Goal: Task Accomplishment & Management: Manage account settings

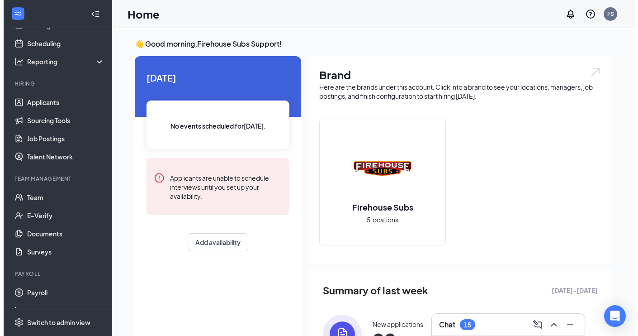
scroll to position [54, 0]
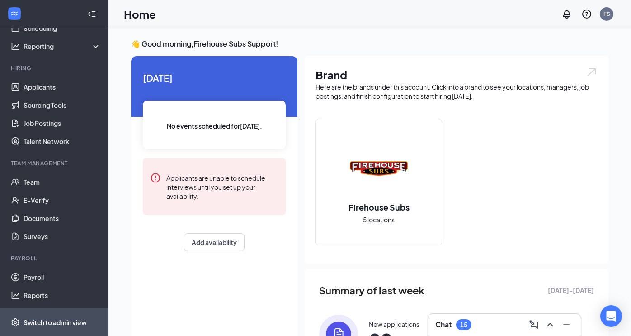
click at [38, 322] on div "Switch to admin view" at bounding box center [55, 321] width 63 height 9
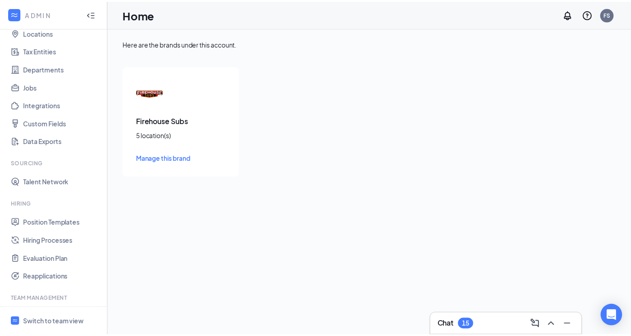
scroll to position [217, 0]
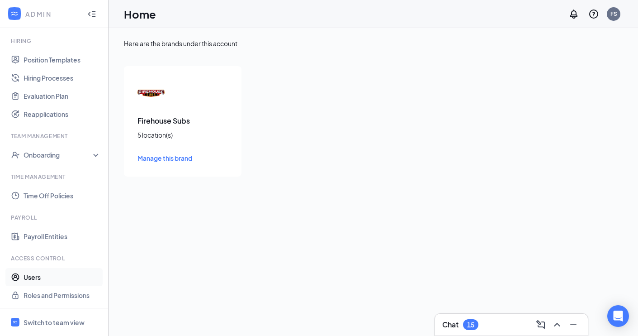
click at [64, 277] on link "Users" at bounding box center [62, 277] width 77 height 18
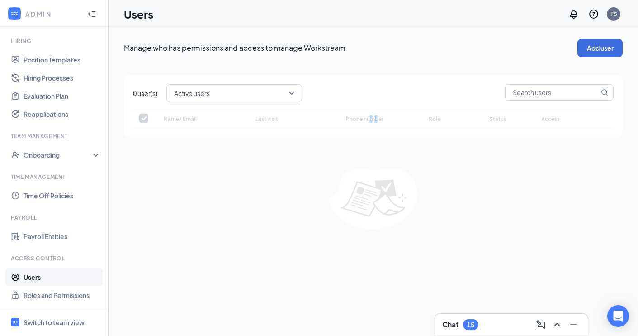
checkbox input "false"
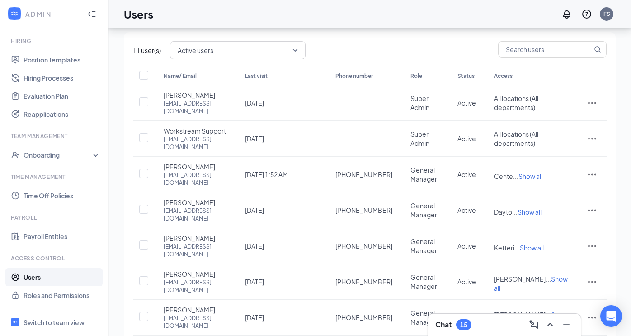
scroll to position [85, 0]
